Goal: Task Accomplishment & Management: Complete application form

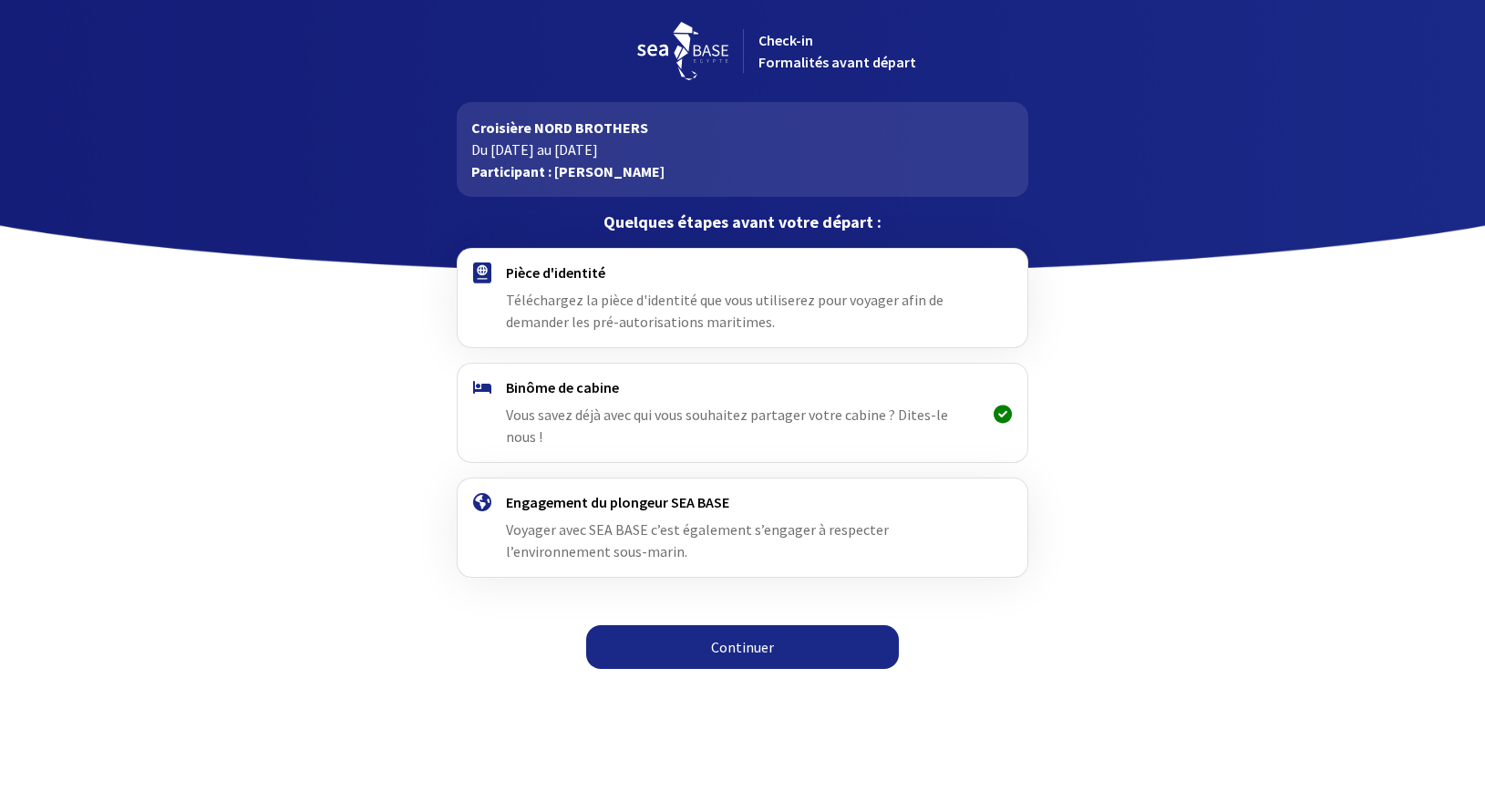
click at [685, 286] on div "Pièce d'identité Téléchargez la pièce d'identité que vous utiliserez pour voyag…" at bounding box center [742, 298] width 473 height 69
click at [707, 413] on span "Vous savez déjà avec qui vous souhaitez partager votre cabine ? Dites-le nous !" at bounding box center [727, 424] width 442 height 40
click at [723, 645] on link "Continuer" at bounding box center [742, 646] width 313 height 43
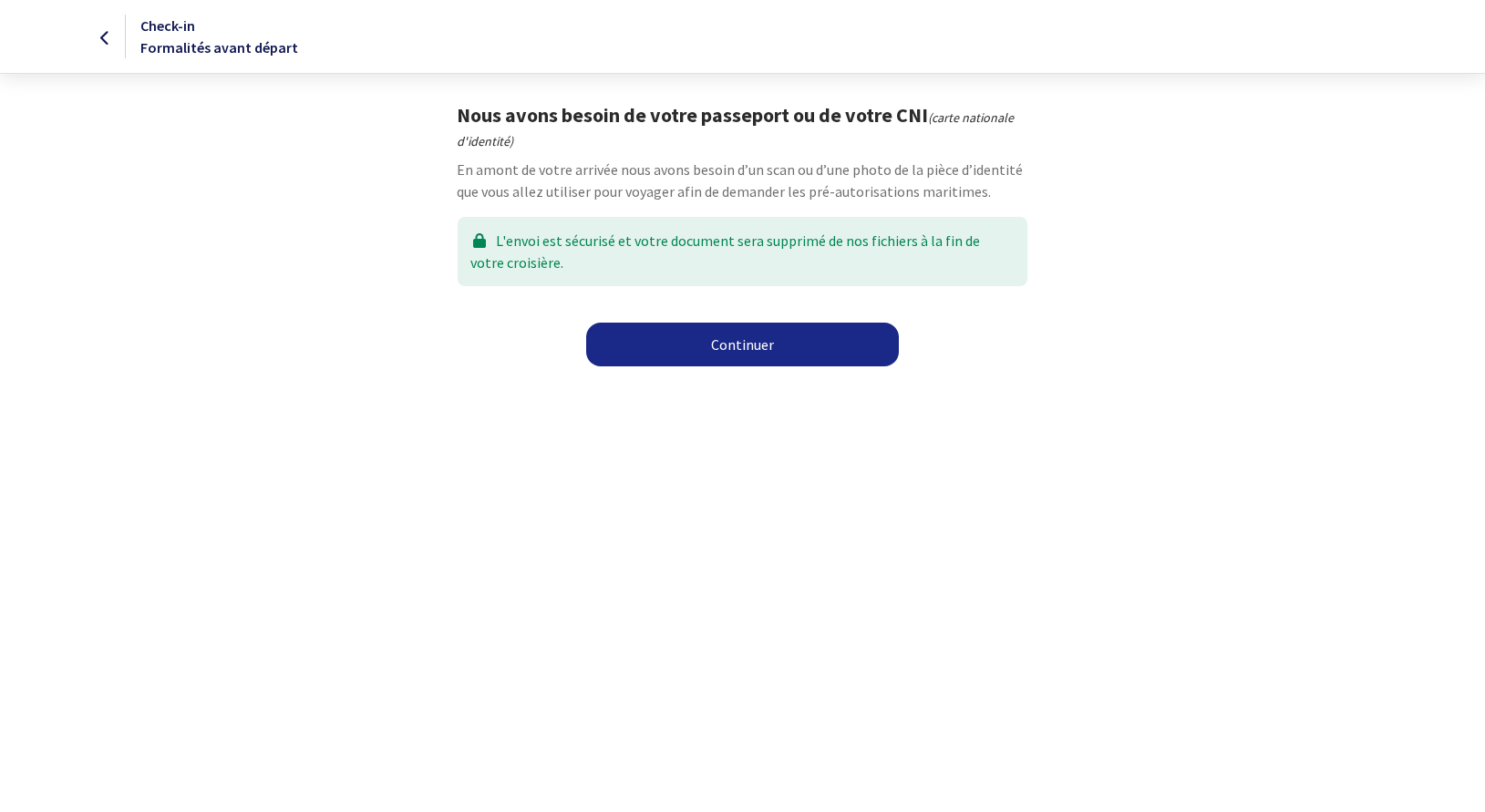
click at [699, 353] on link "Continuer" at bounding box center [742, 344] width 313 height 43
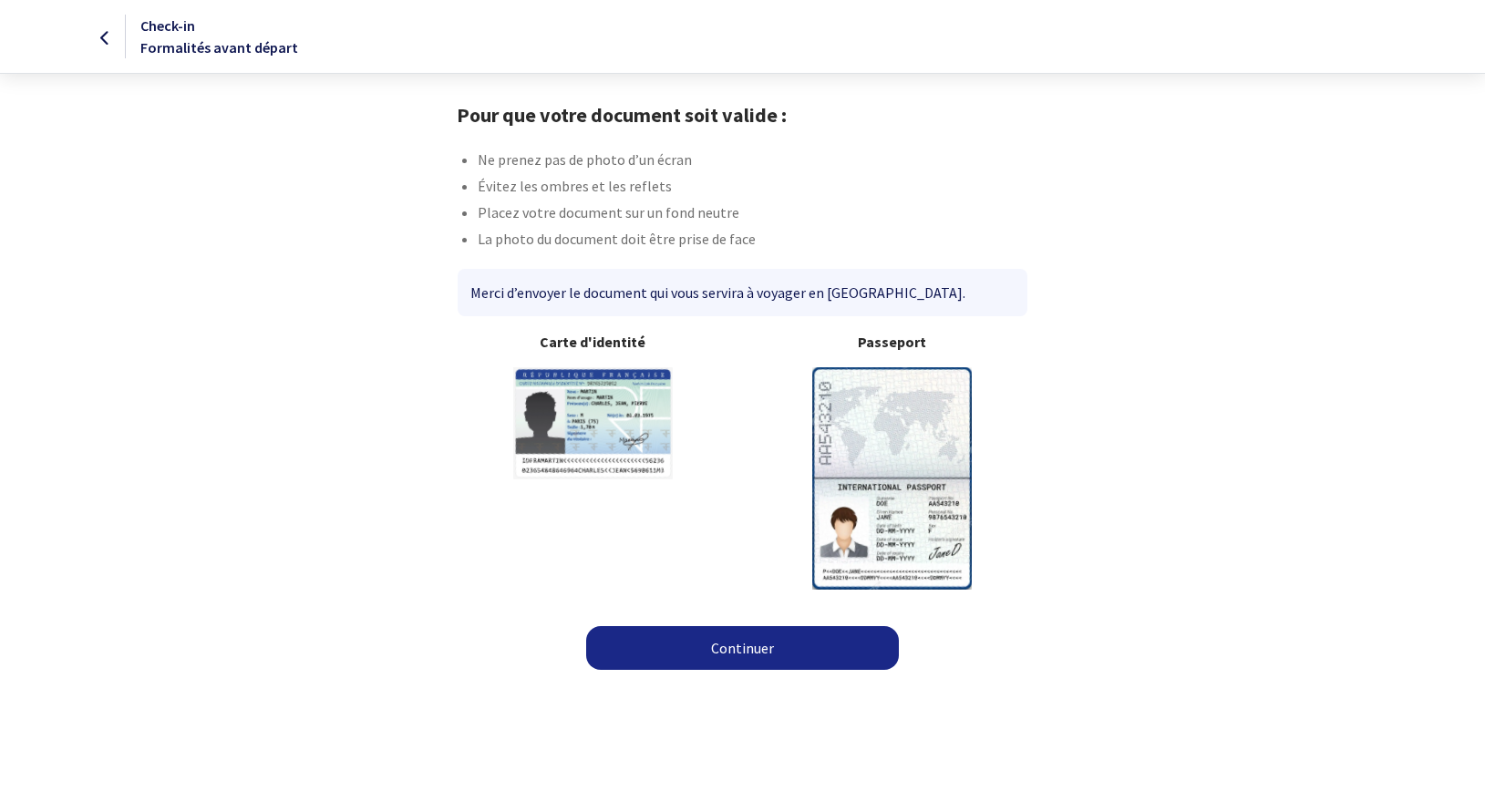
click at [723, 643] on link "Continuer" at bounding box center [742, 647] width 313 height 43
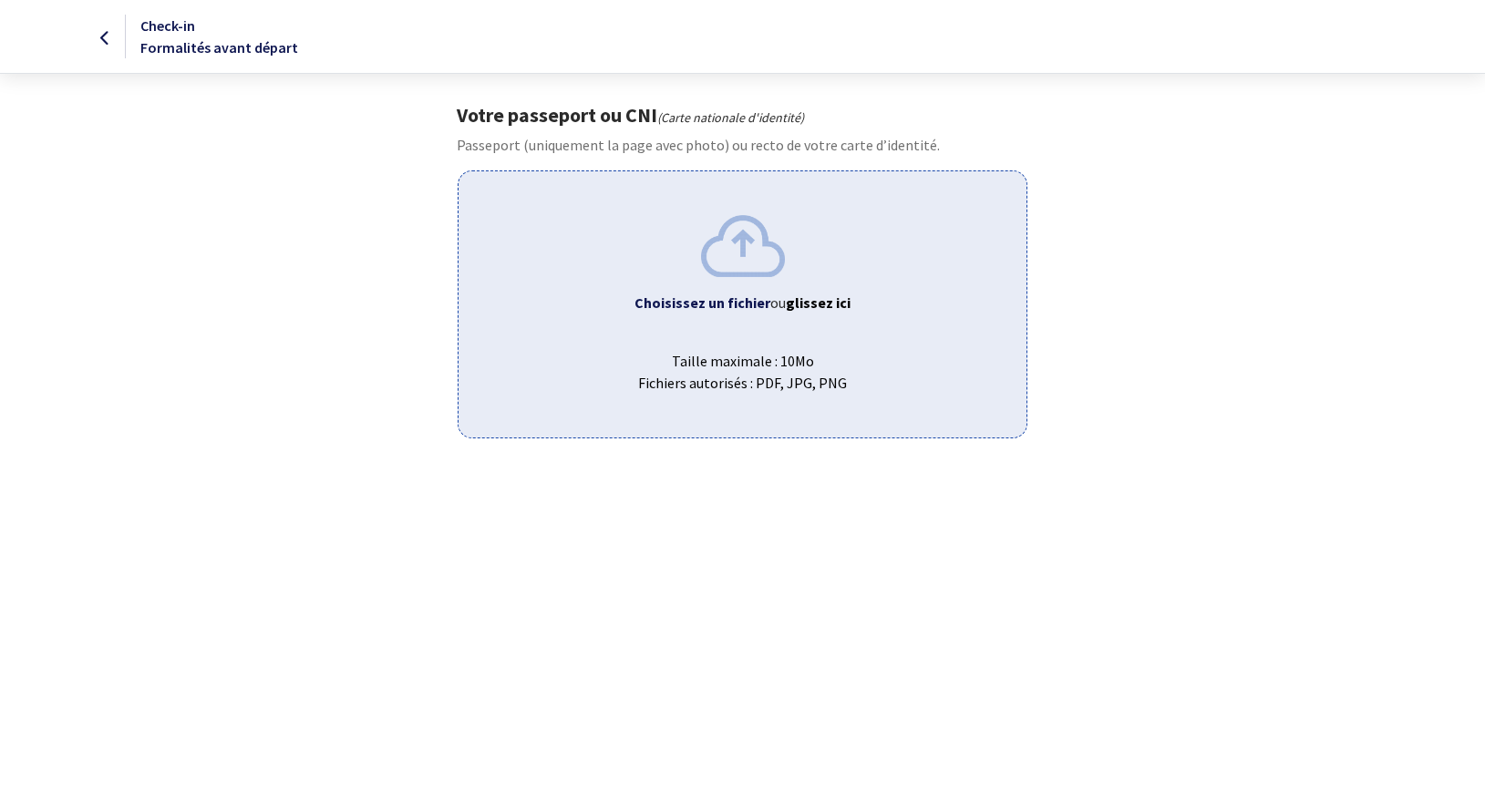
click at [716, 340] on span "Taille maximale : 10Mo Fichiers autorisés : PDF, JPG, PNG" at bounding box center [742, 364] width 538 height 58
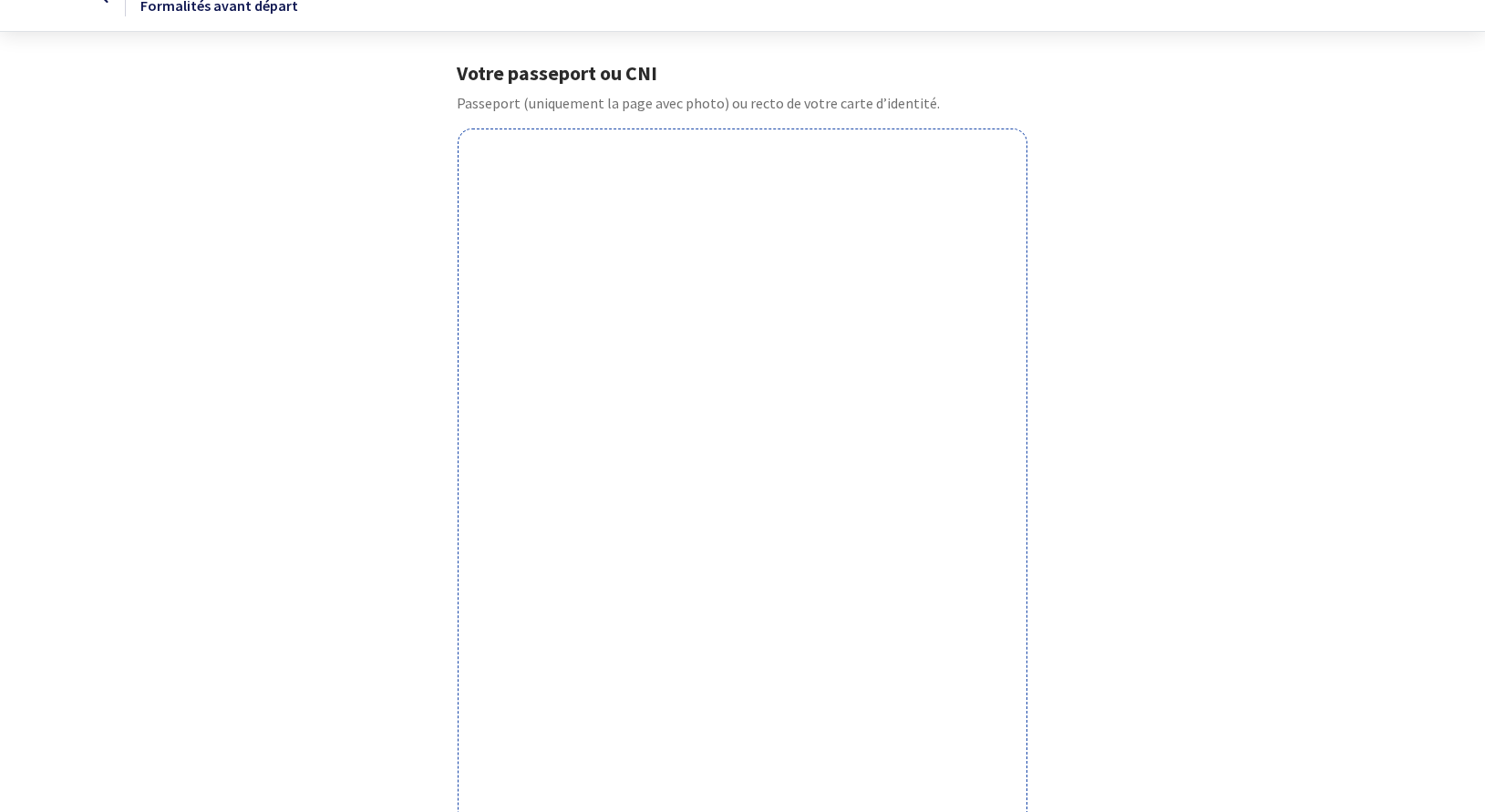
scroll to position [413, 0]
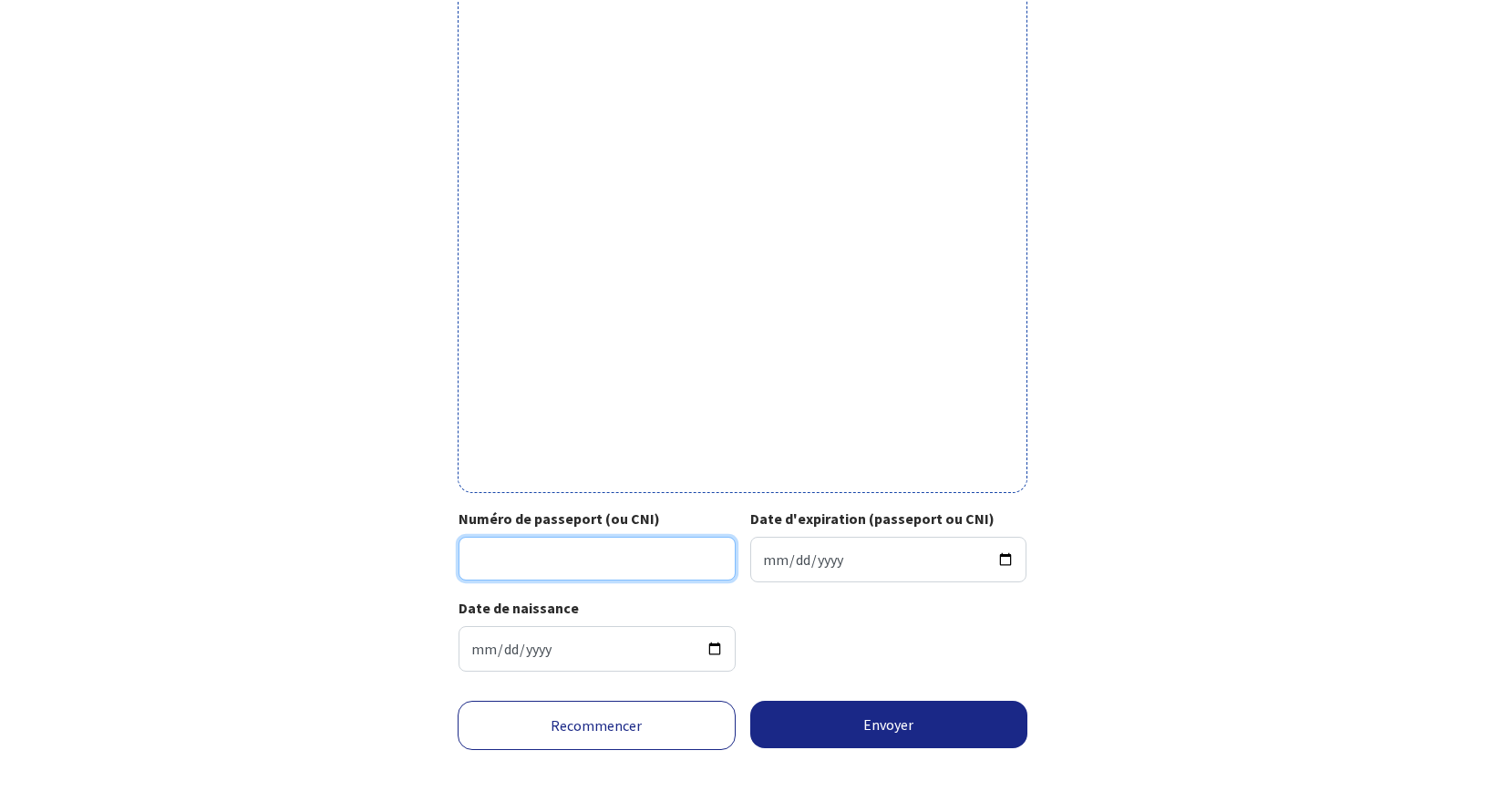
click at [563, 572] on input "Numéro de passeport (ou CNI)" at bounding box center [597, 558] width 277 height 43
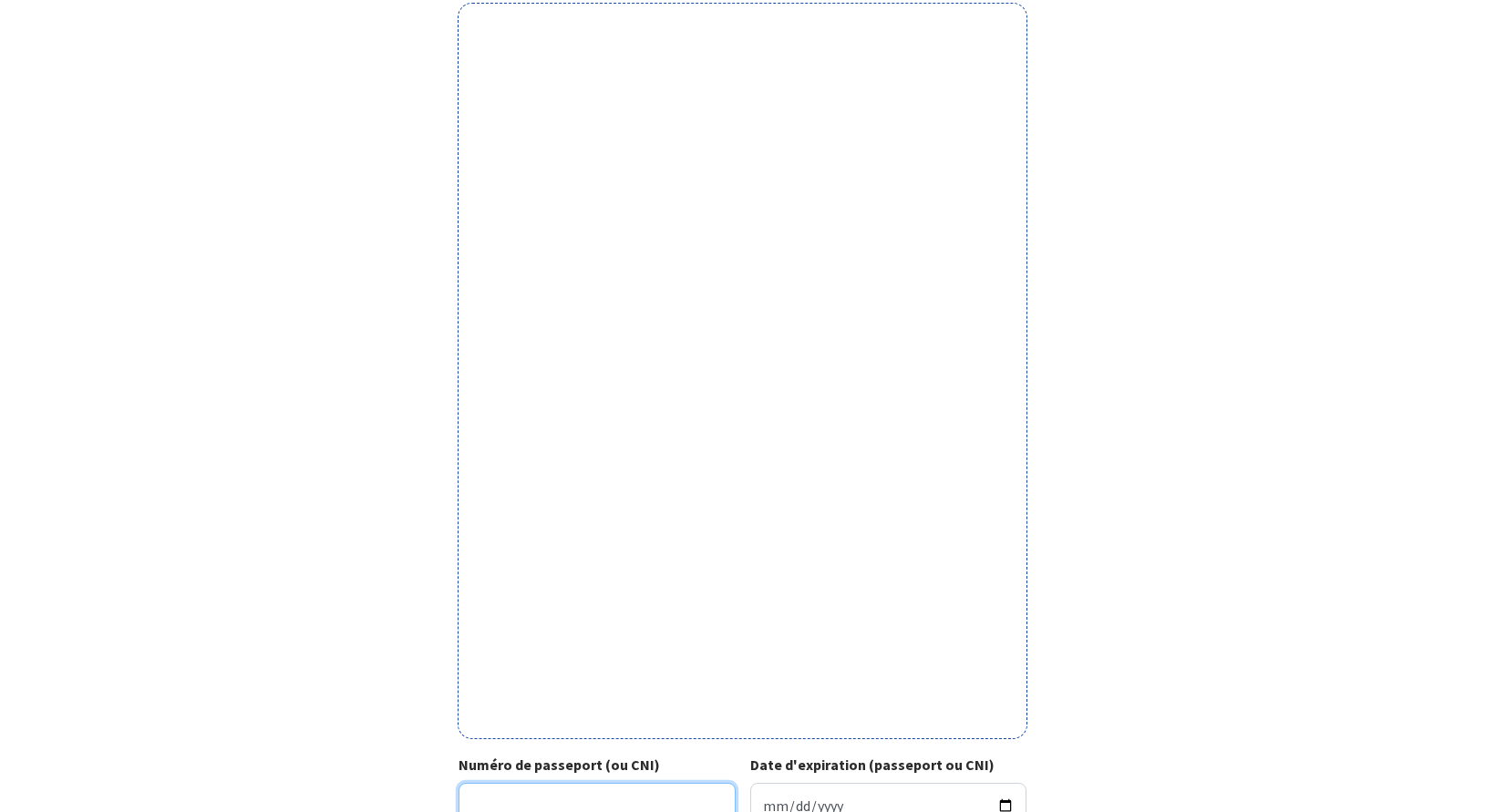
scroll to position [135, 0]
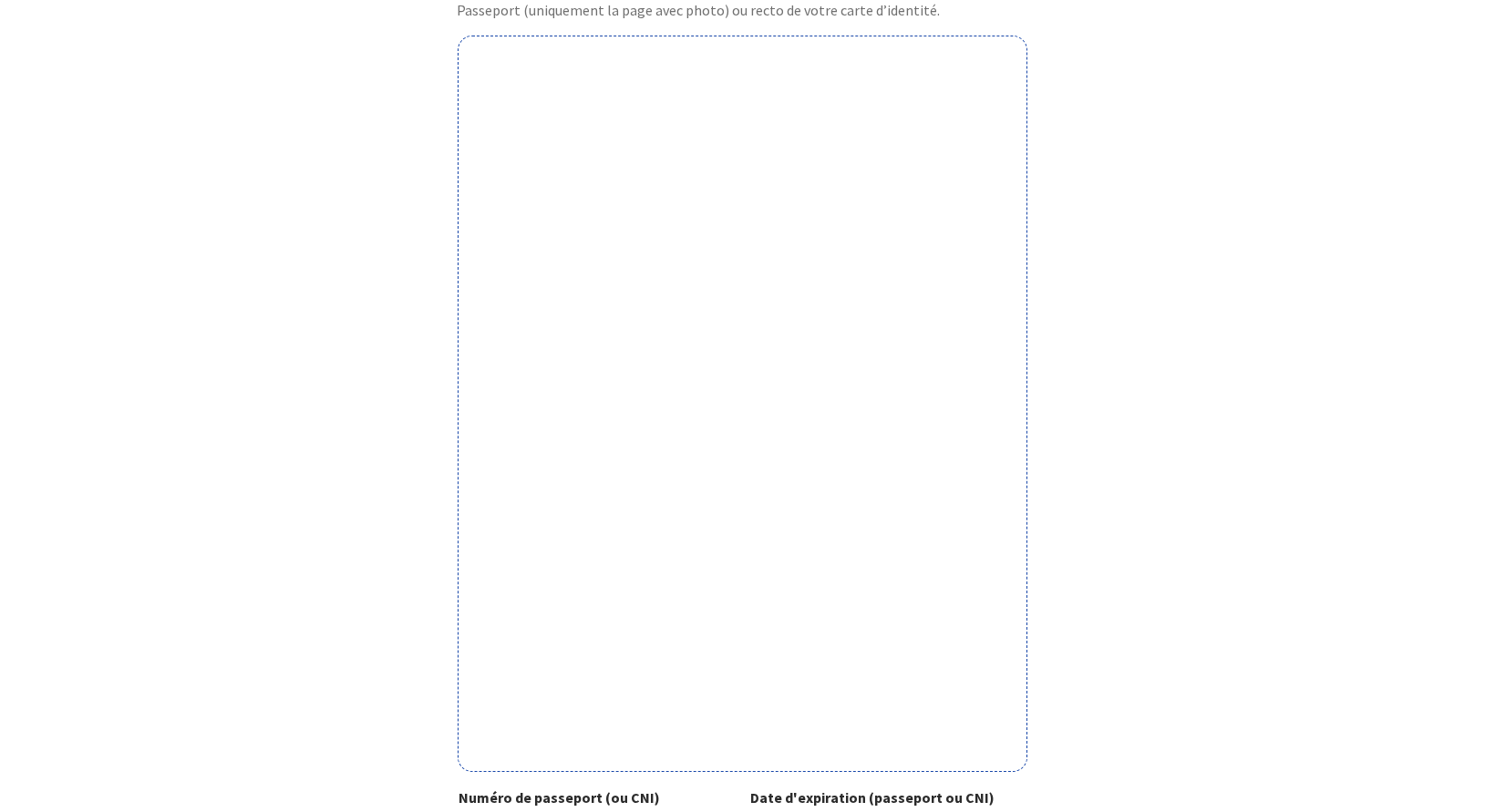
drag, startPoint x: 1318, startPoint y: 82, endPoint x: 1085, endPoint y: 137, distance: 239.4
click at [1318, 85] on form "Votre passeport ou CNI Passeport (uniquement la page avec photo) ou recto de vo…" at bounding box center [742, 532] width 1485 height 1126
click at [1237, 309] on div "Votre passeport ou CNI Passeport (uniquement la page avec photo) ou recto de vo…" at bounding box center [742, 467] width 1030 height 997
click at [1134, 459] on div "Votre passeport ou CNI Passeport (uniquement la page avec photo) ou recto de vo…" at bounding box center [742, 467] width 1030 height 997
click at [1334, 336] on form "Votre passeport ou CNI Passeport (uniquement la page avec photo) ou recto de vo…" at bounding box center [742, 532] width 1485 height 1126
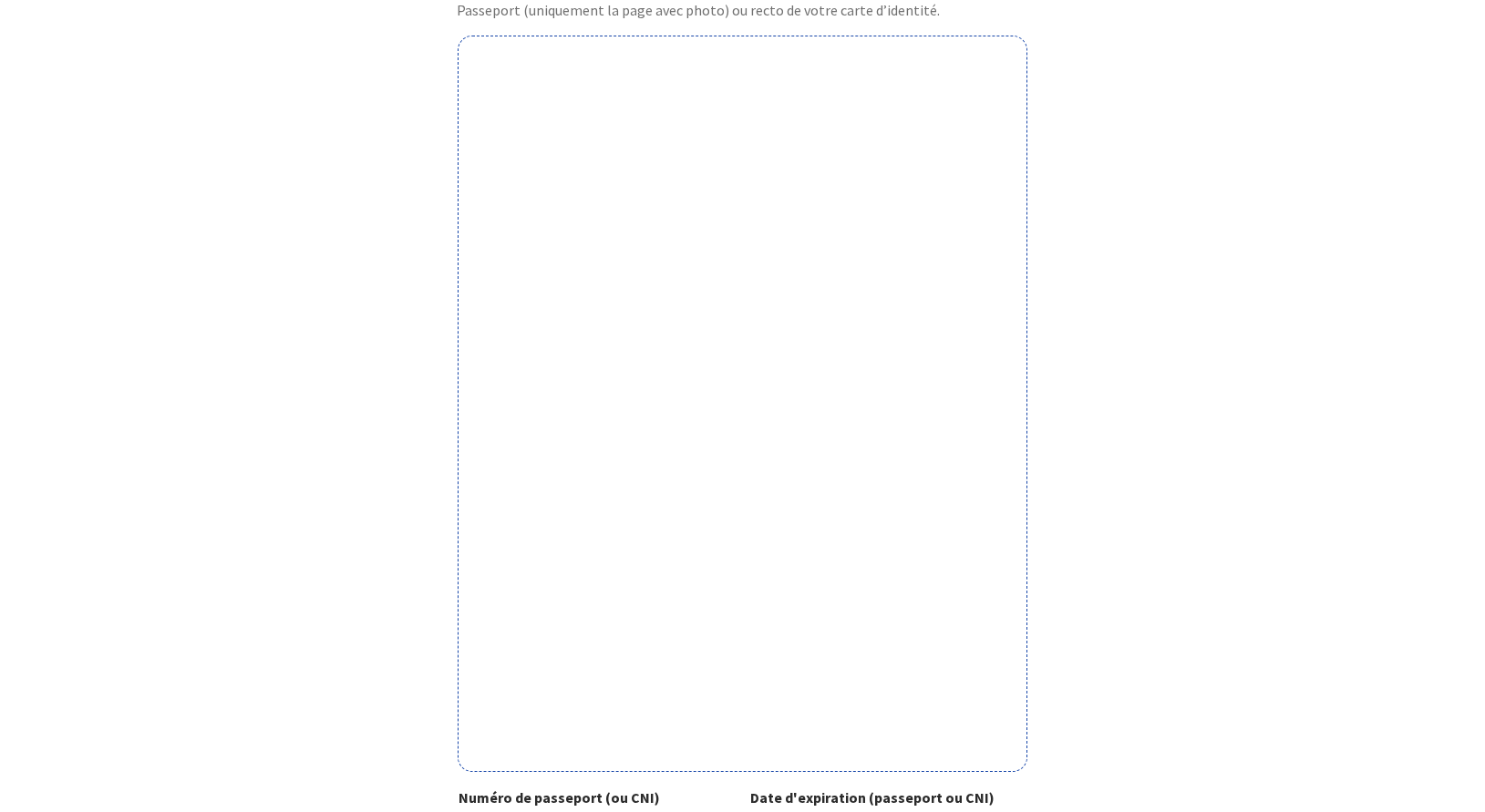
scroll to position [413, 0]
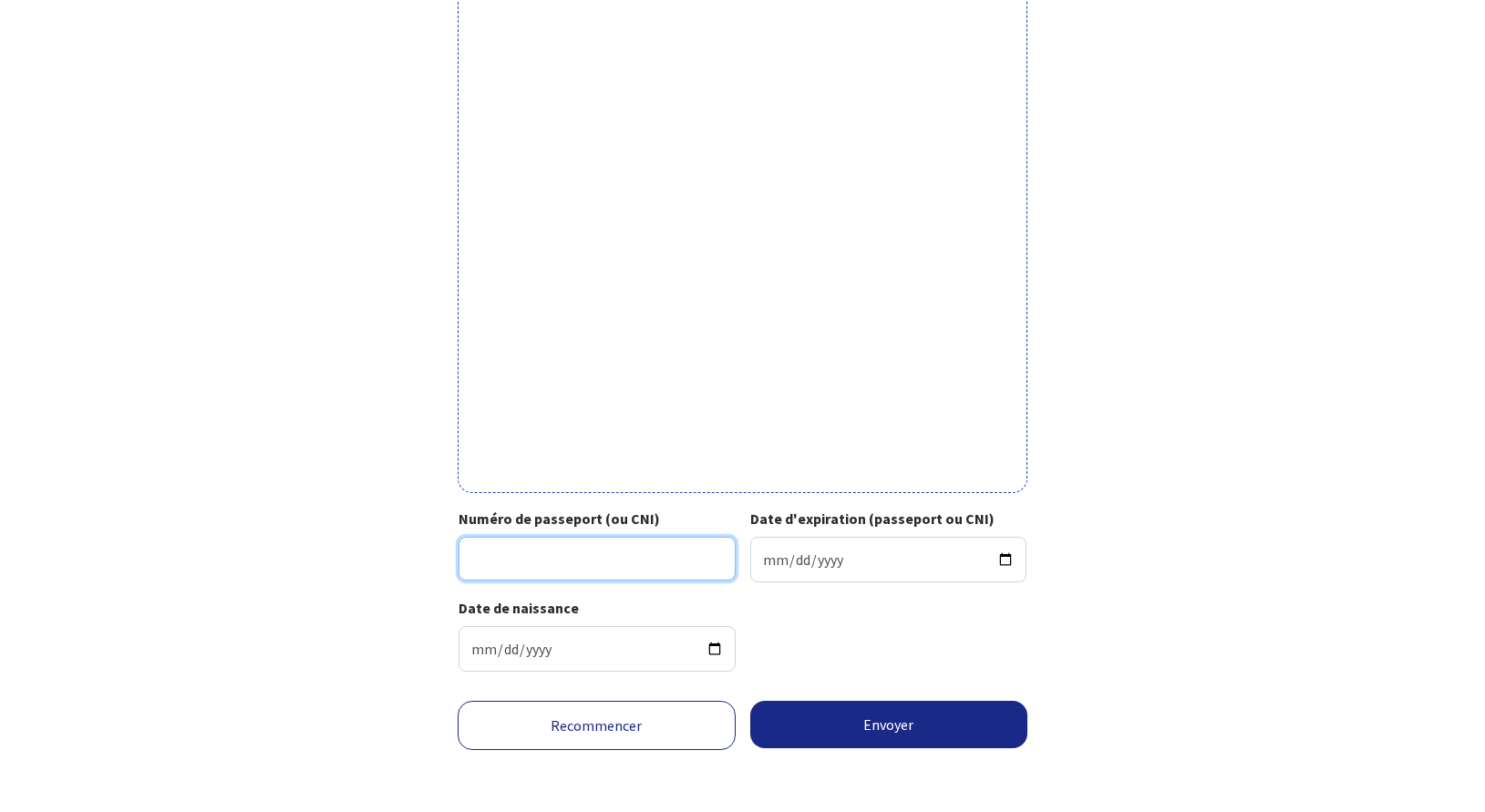
click at [532, 571] on input "Numéro de passeport (ou CNI)" at bounding box center [597, 558] width 277 height 43
type input "18EA555837"
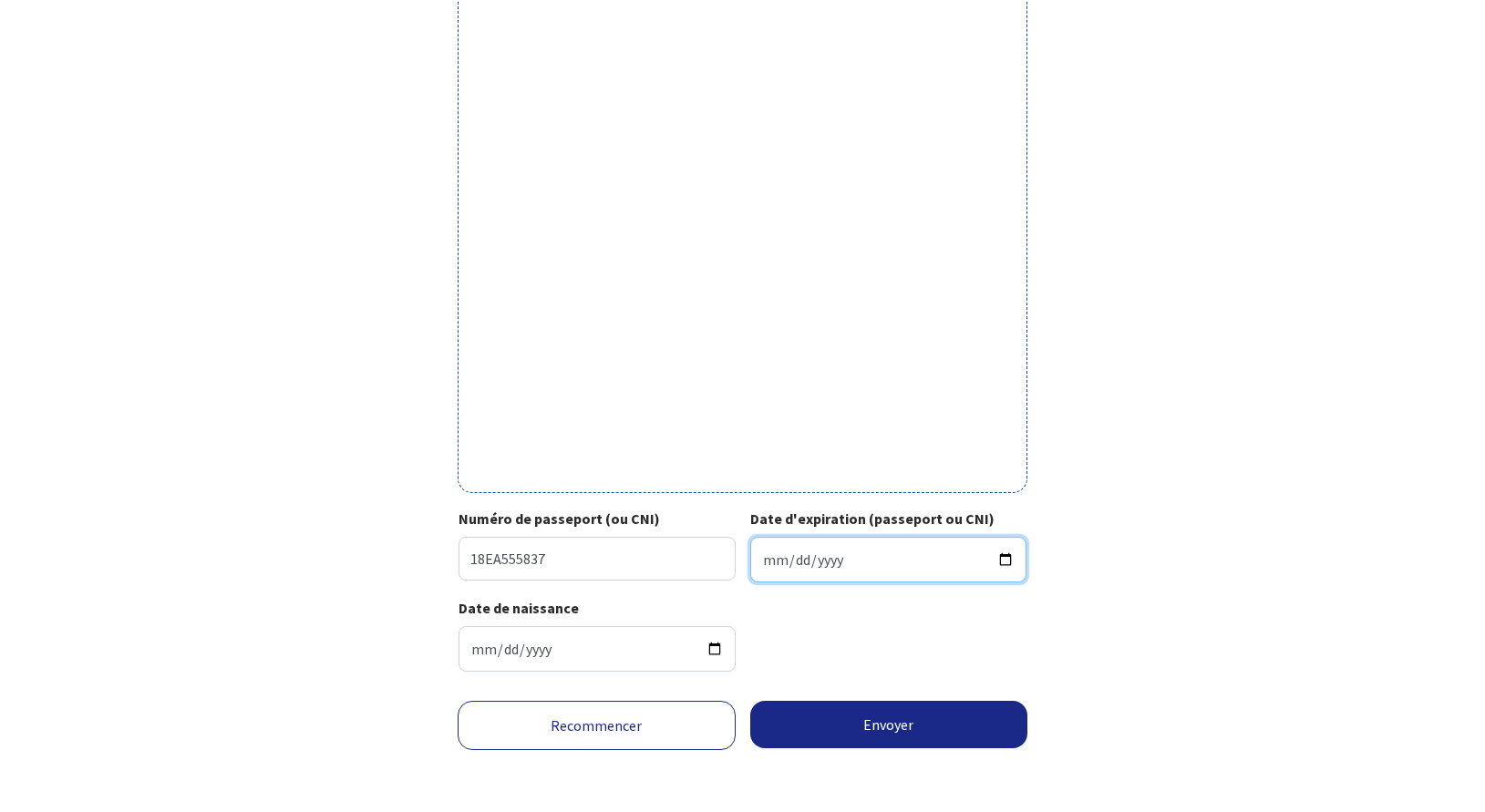
click at [775, 544] on input "Date d'expiration (passeport ou CNI)" at bounding box center [888, 559] width 277 height 45
type input "2028-06-24"
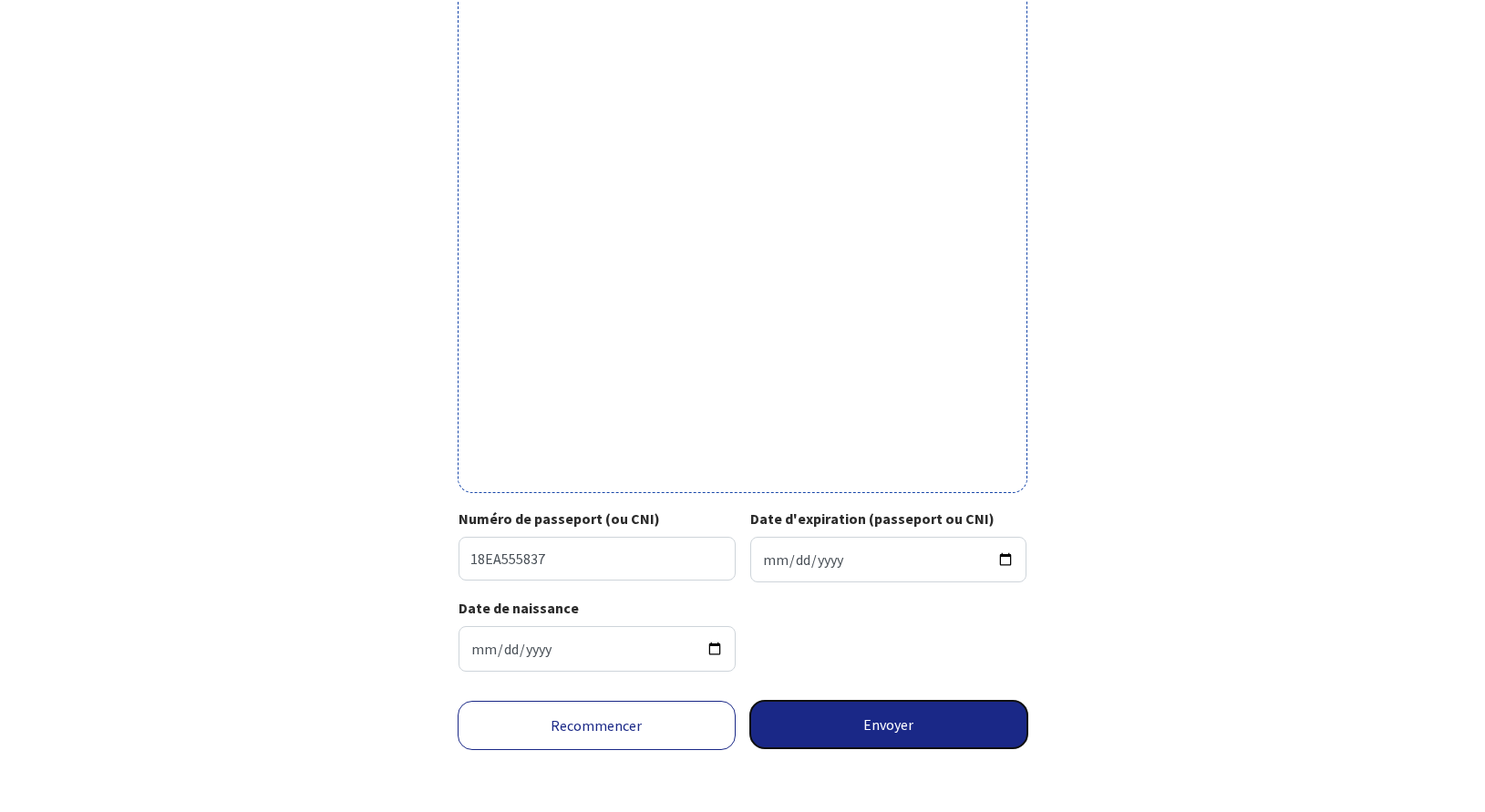
click at [848, 715] on button "Envoyer" at bounding box center [889, 724] width 278 height 47
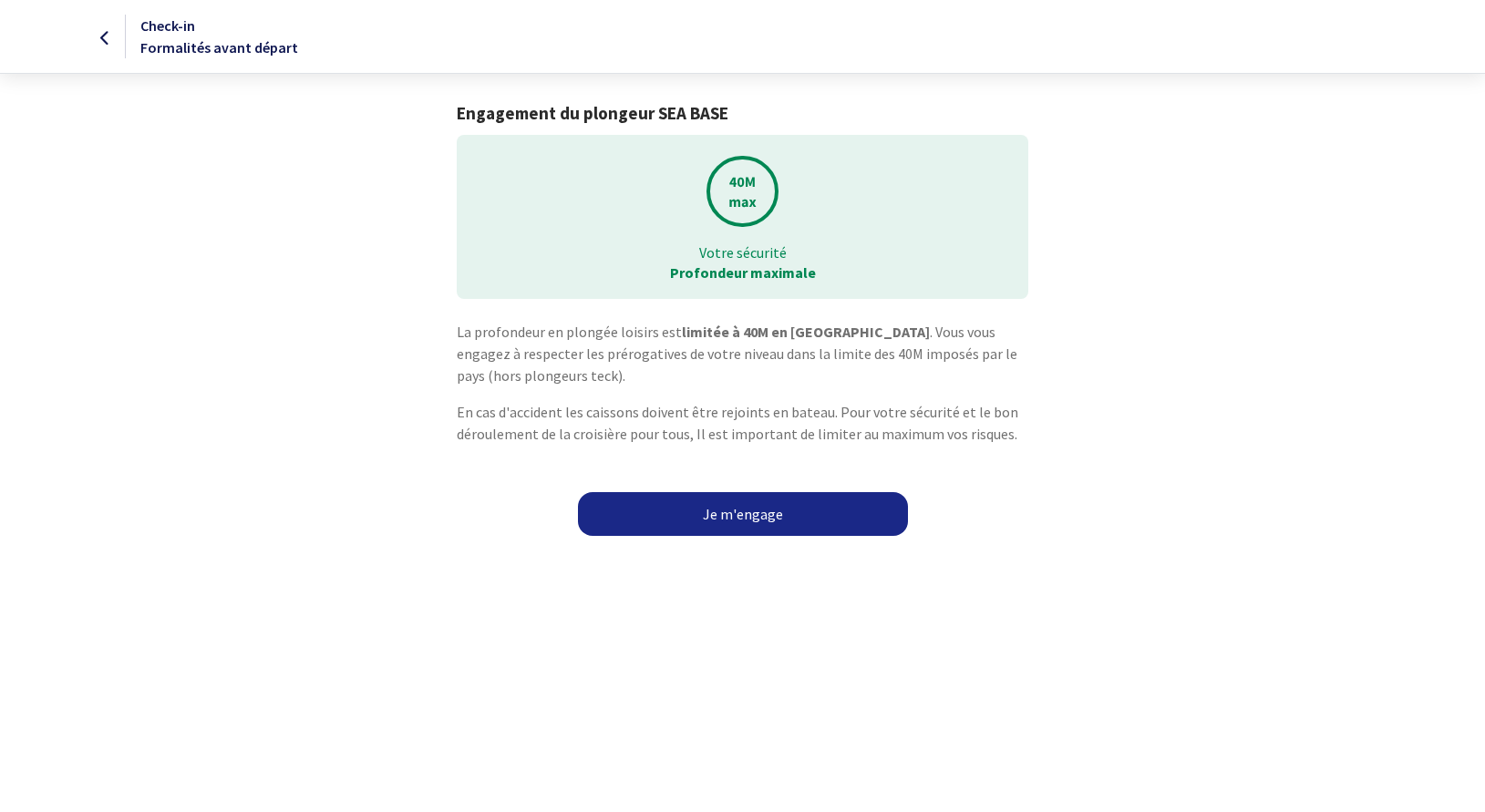
click at [727, 499] on link "Je m'engage" at bounding box center [743, 513] width 330 height 43
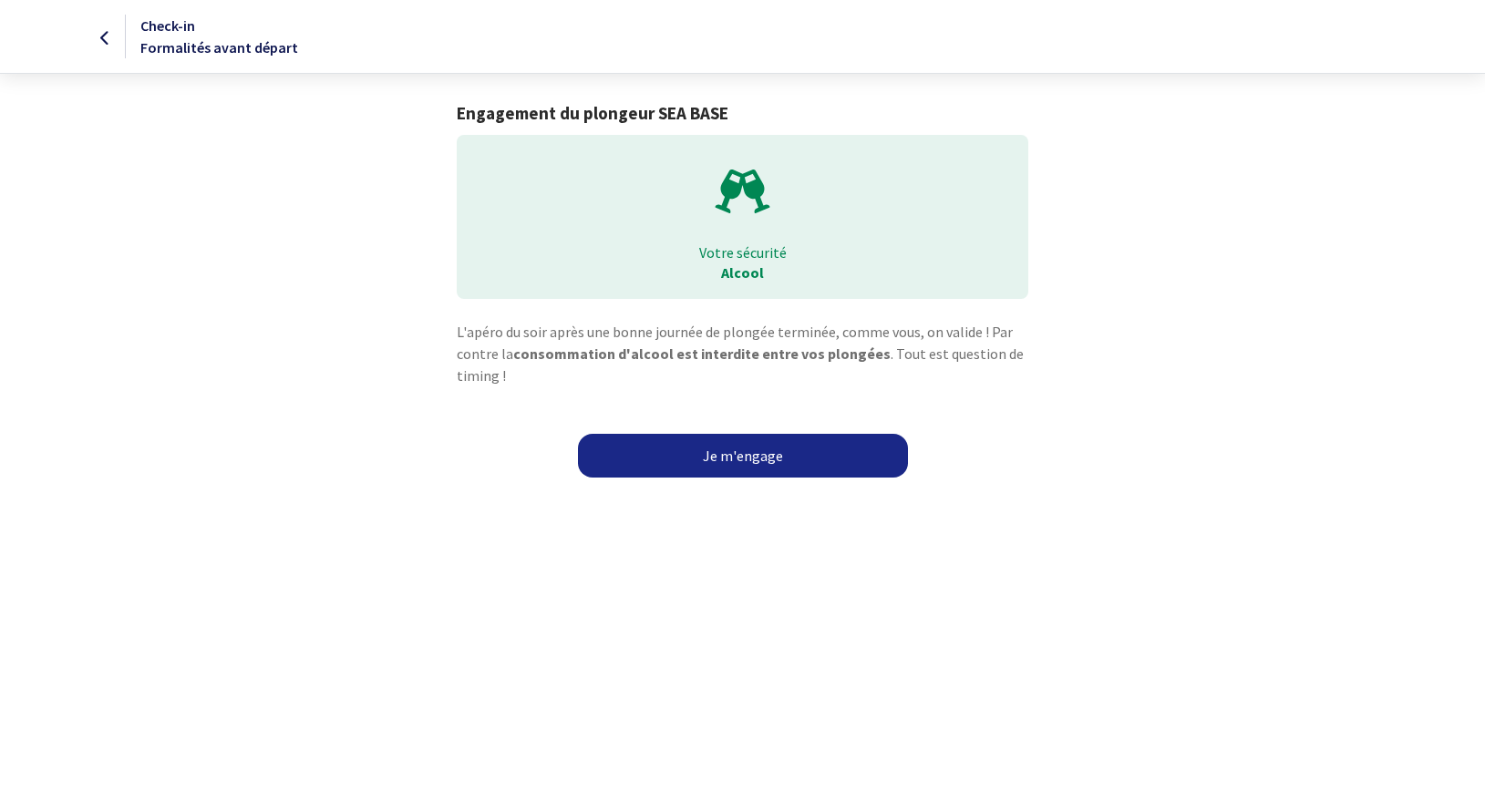
click at [763, 444] on link "Je m'engage" at bounding box center [743, 455] width 330 height 43
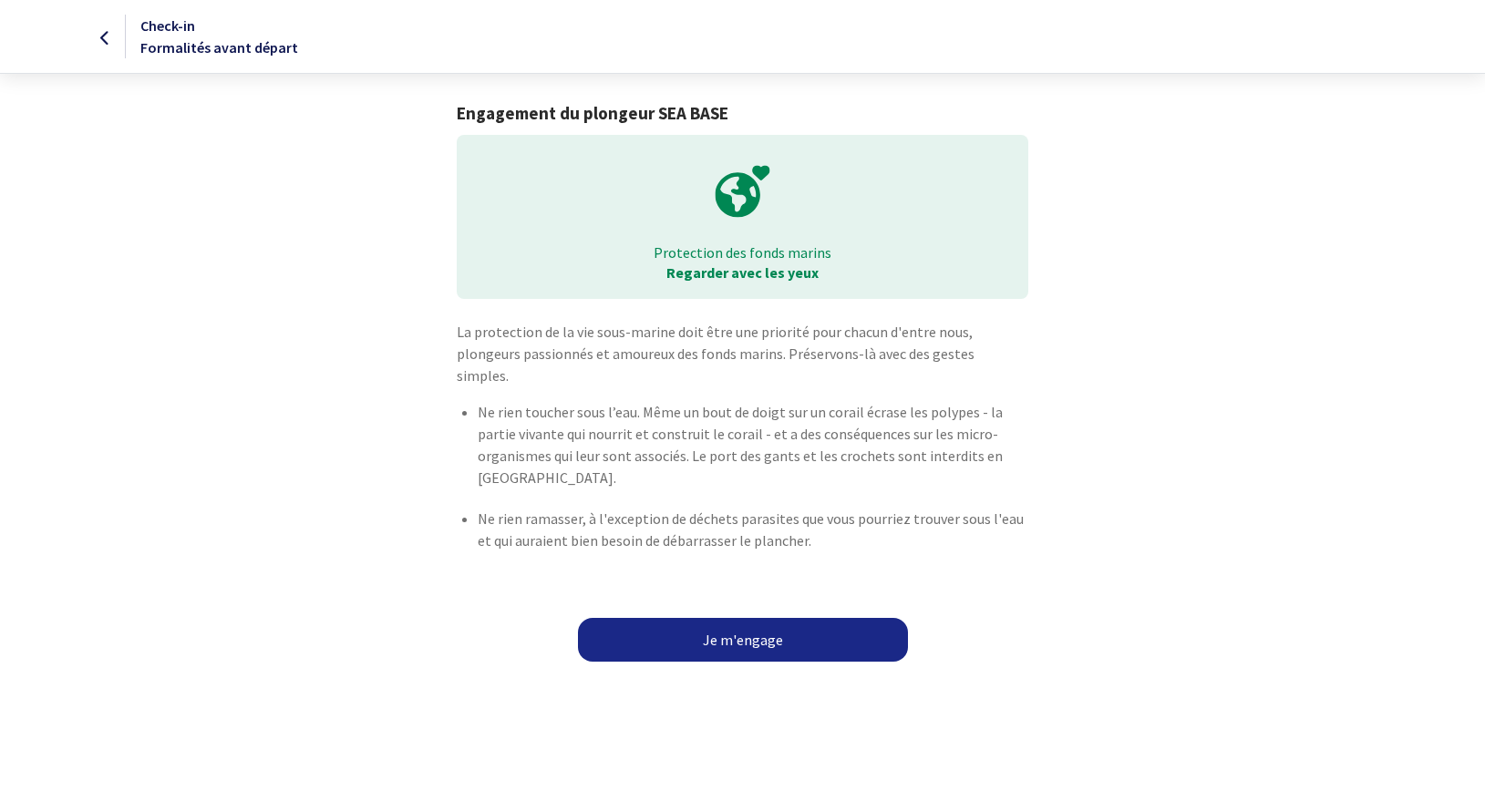
click at [762, 623] on link "Je m'engage" at bounding box center [743, 639] width 330 height 43
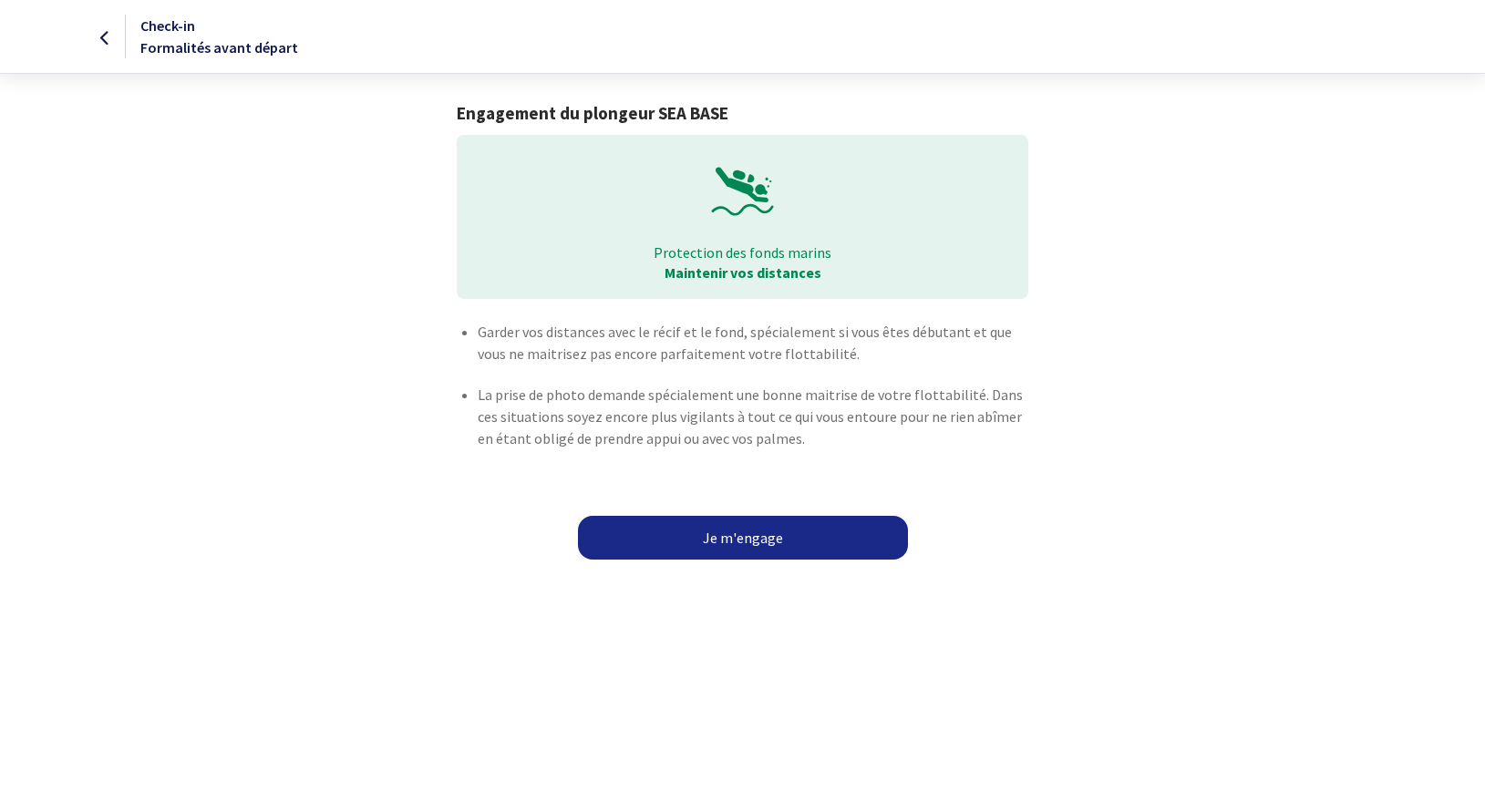
click at [736, 541] on link "Je m'engage" at bounding box center [743, 537] width 330 height 43
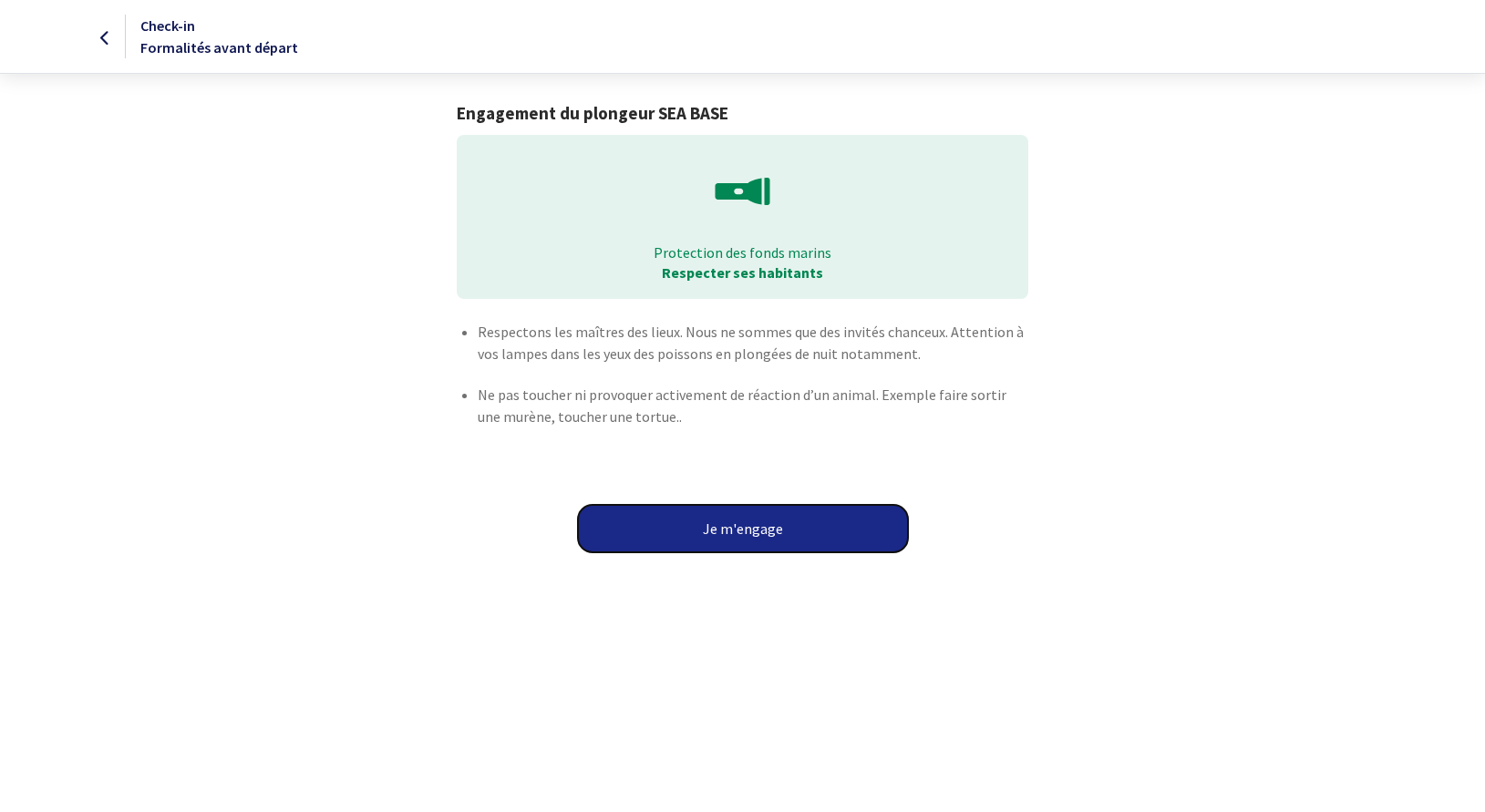
click at [735, 531] on button "Je m'engage" at bounding box center [743, 528] width 330 height 47
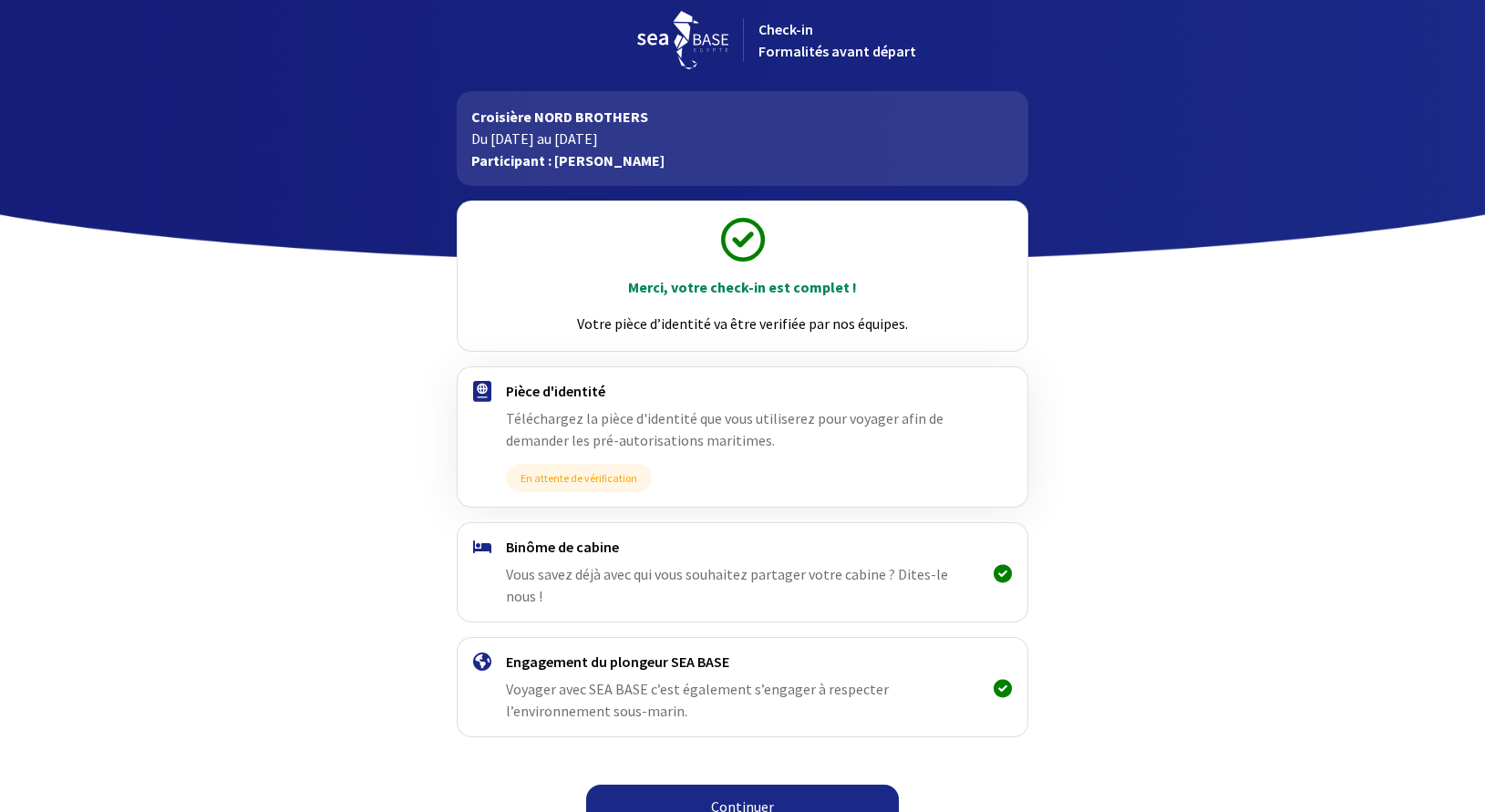
scroll to position [17, 0]
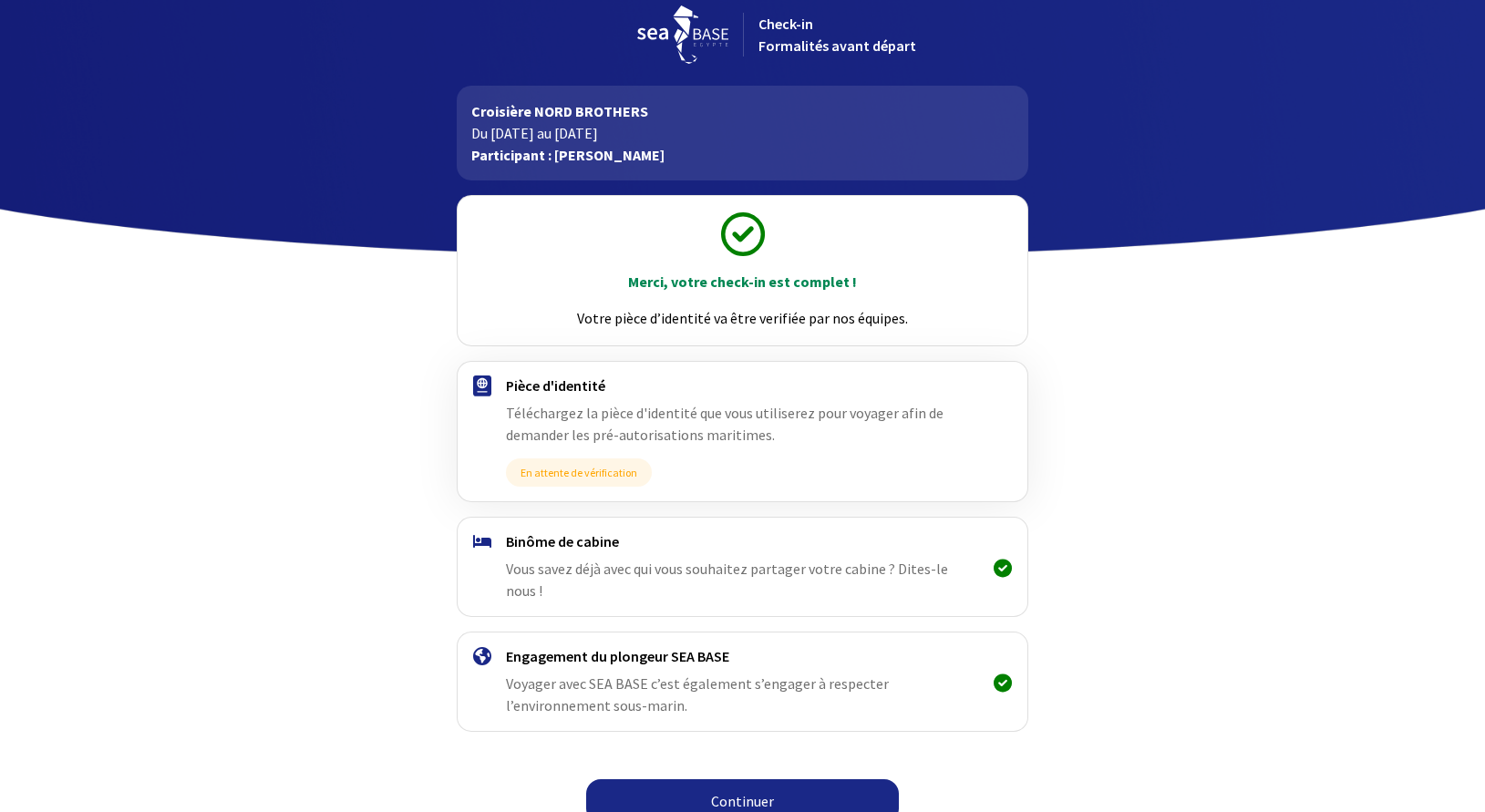
click at [675, 780] on link "Continuer" at bounding box center [742, 800] width 313 height 43
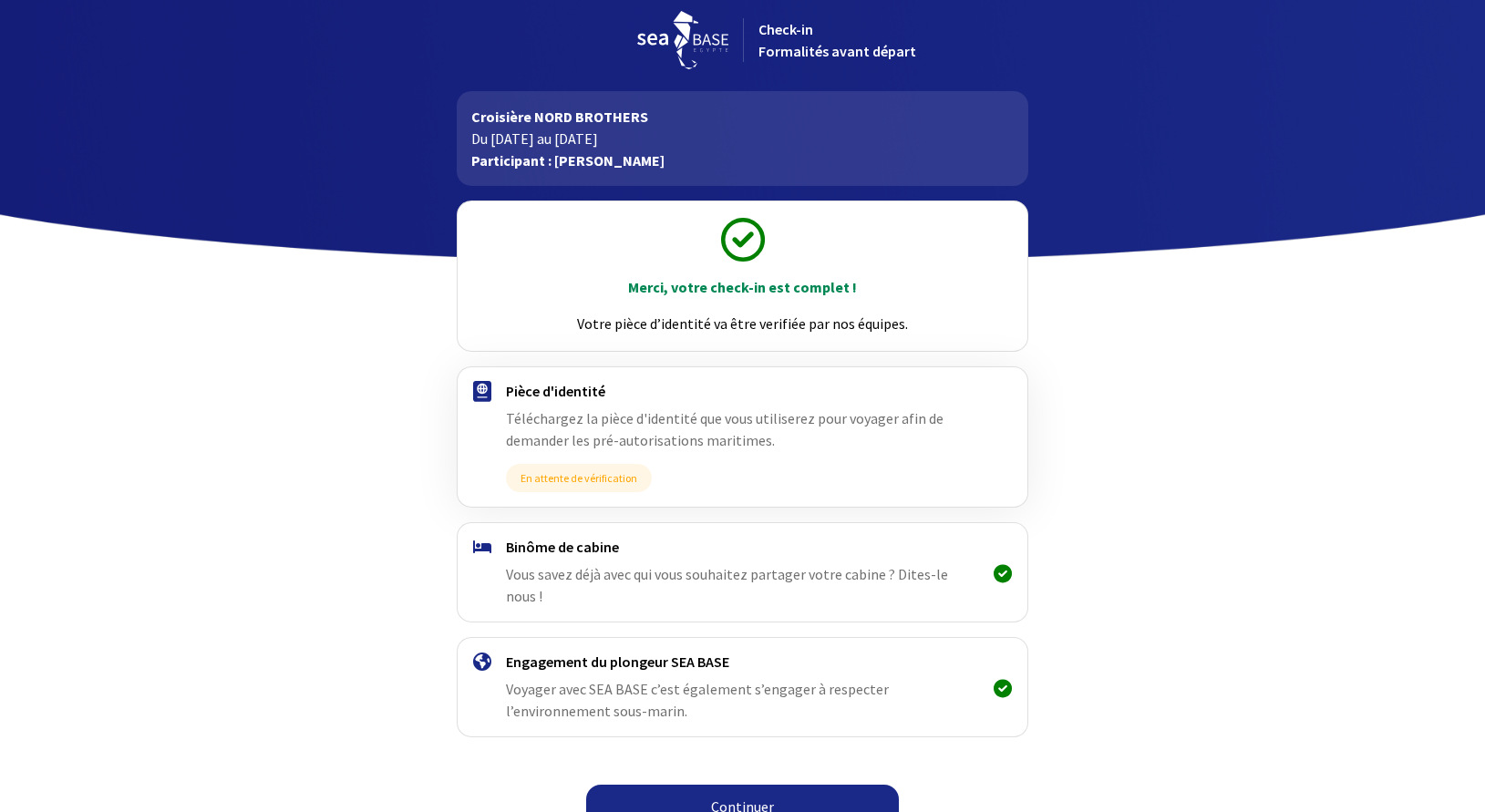
scroll to position [17, 0]
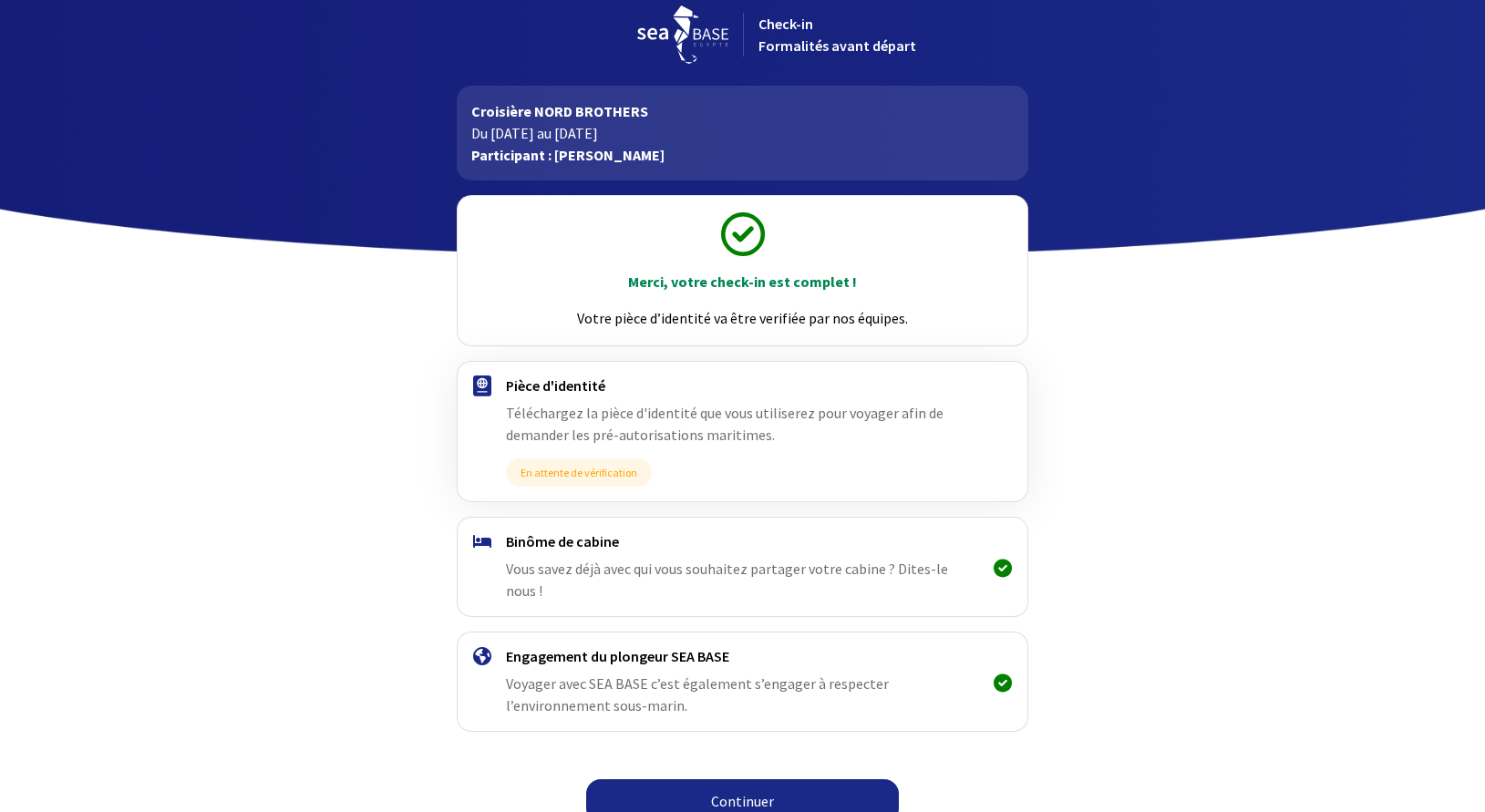
click at [728, 779] on link "Continuer" at bounding box center [742, 800] width 313 height 43
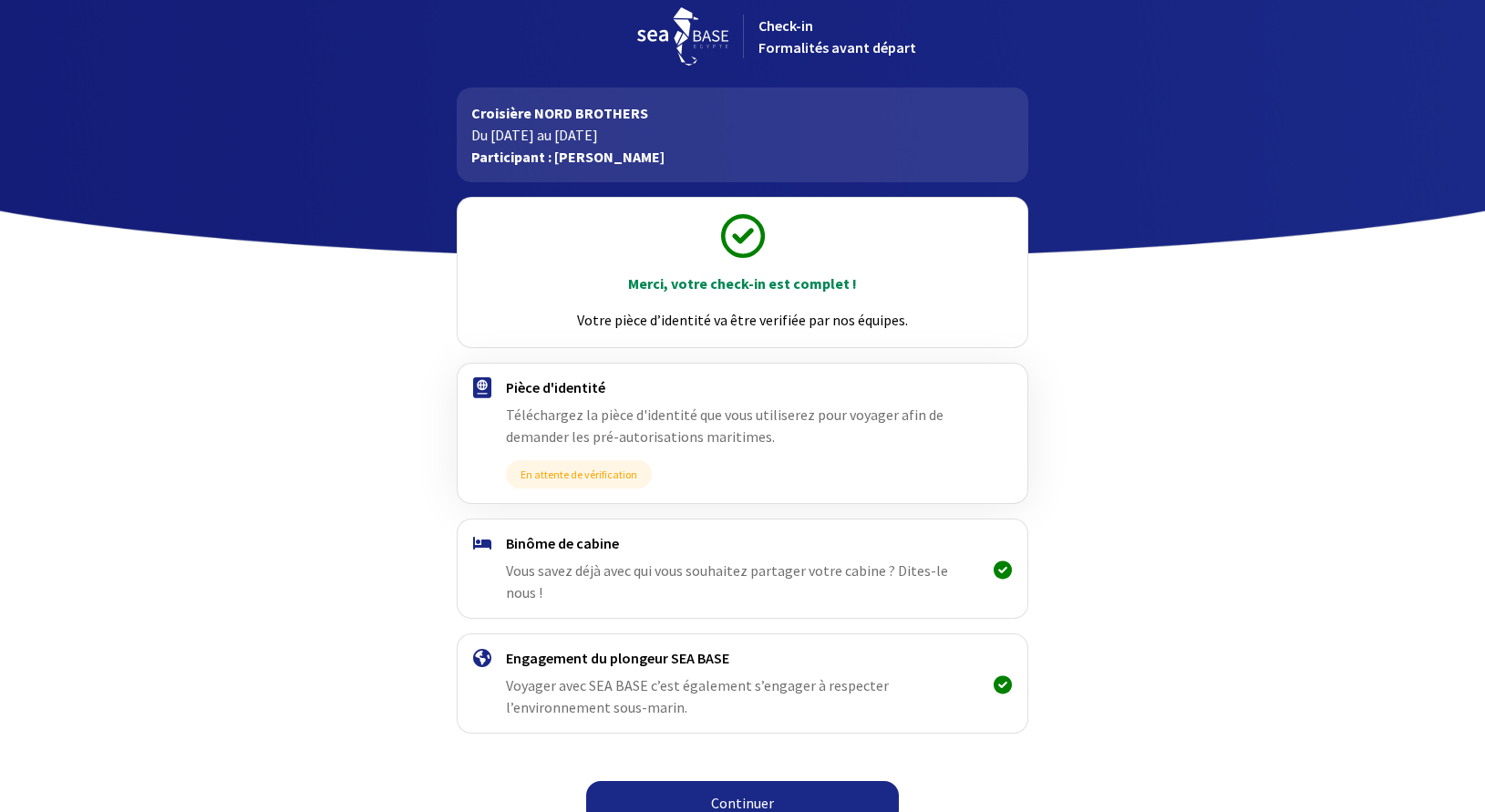
scroll to position [17, 0]
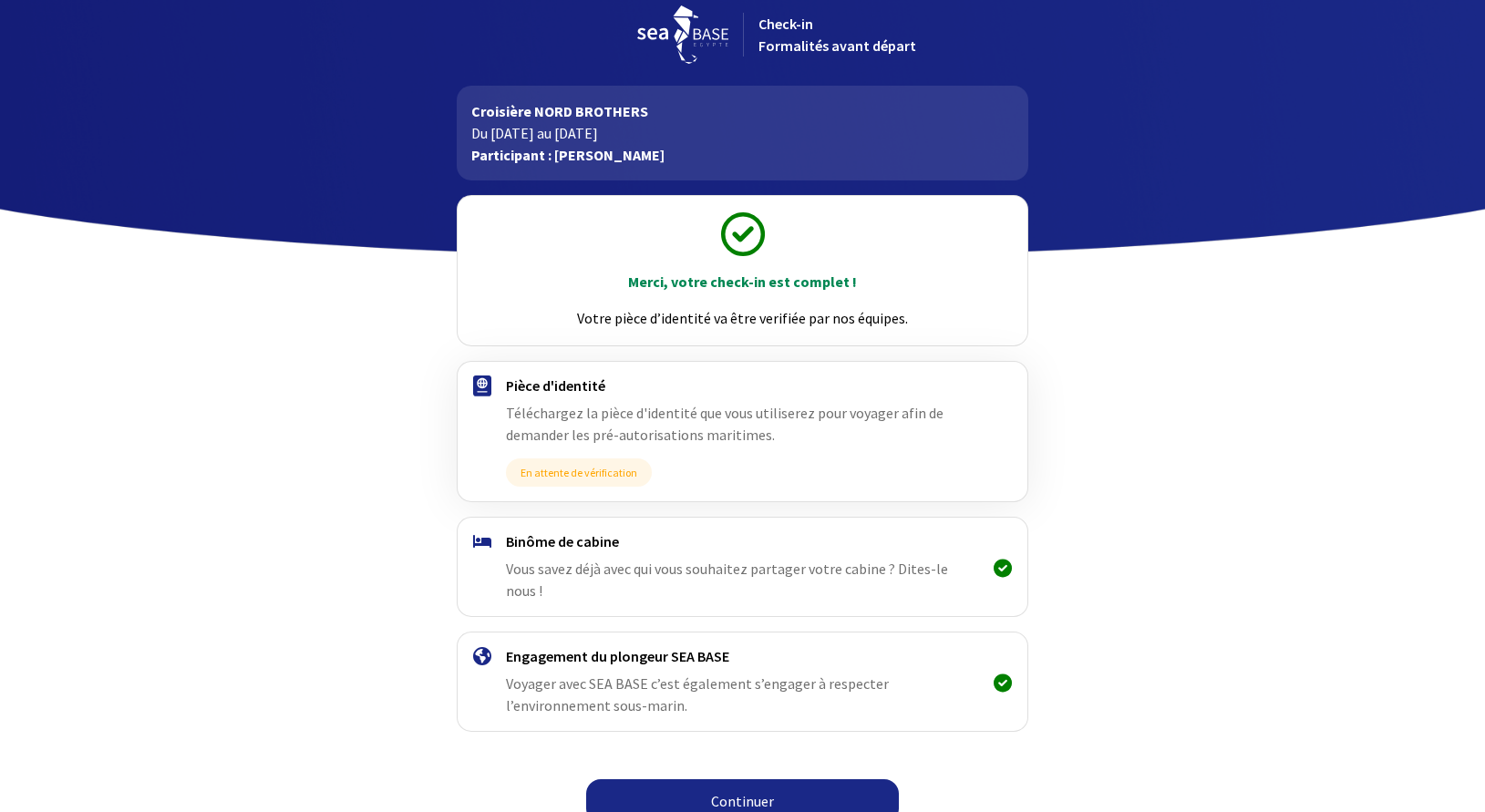
click at [783, 779] on link "Continuer" at bounding box center [742, 800] width 313 height 43
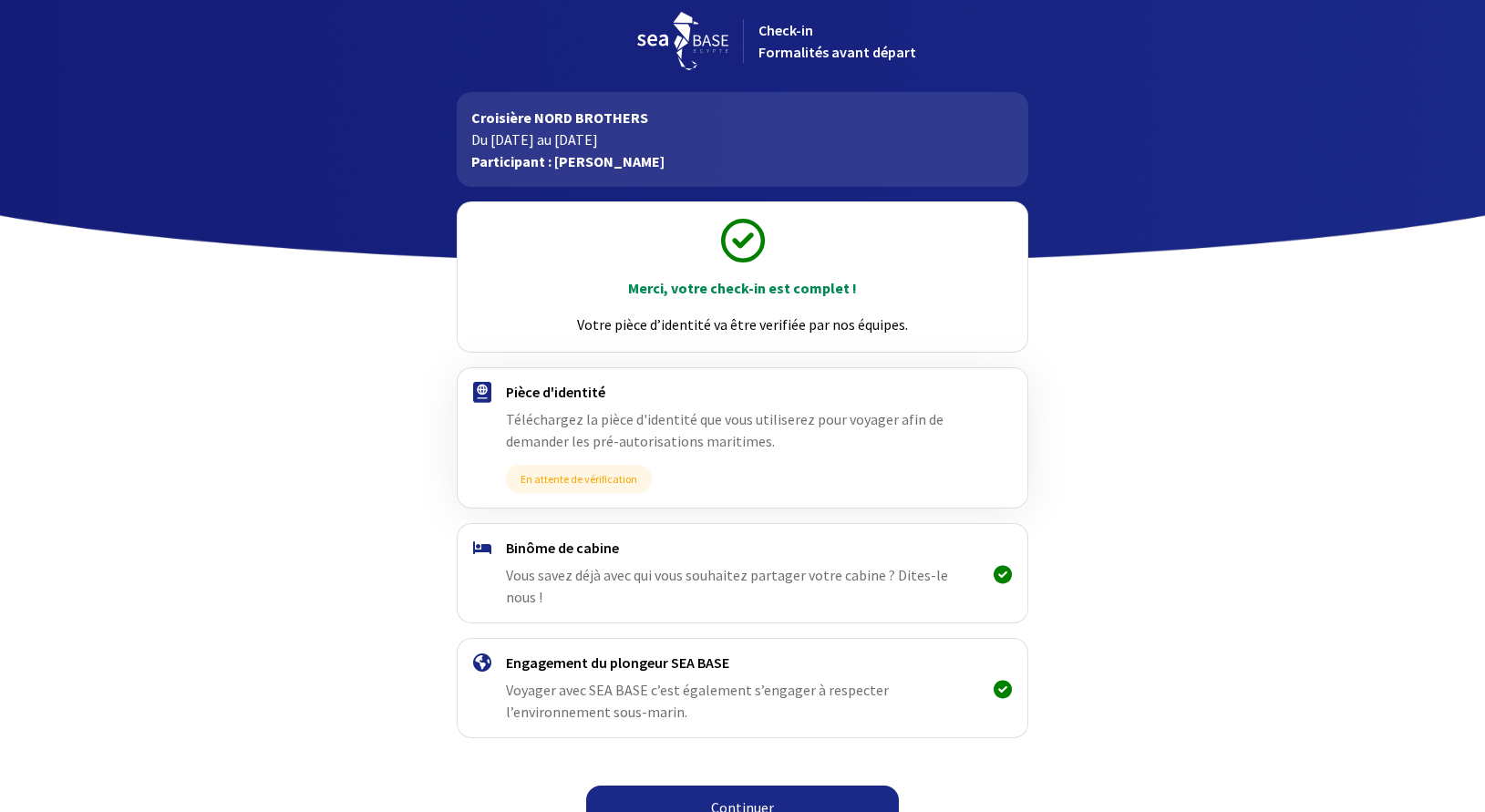
scroll to position [17, 0]
